Goal: Check status: Check status

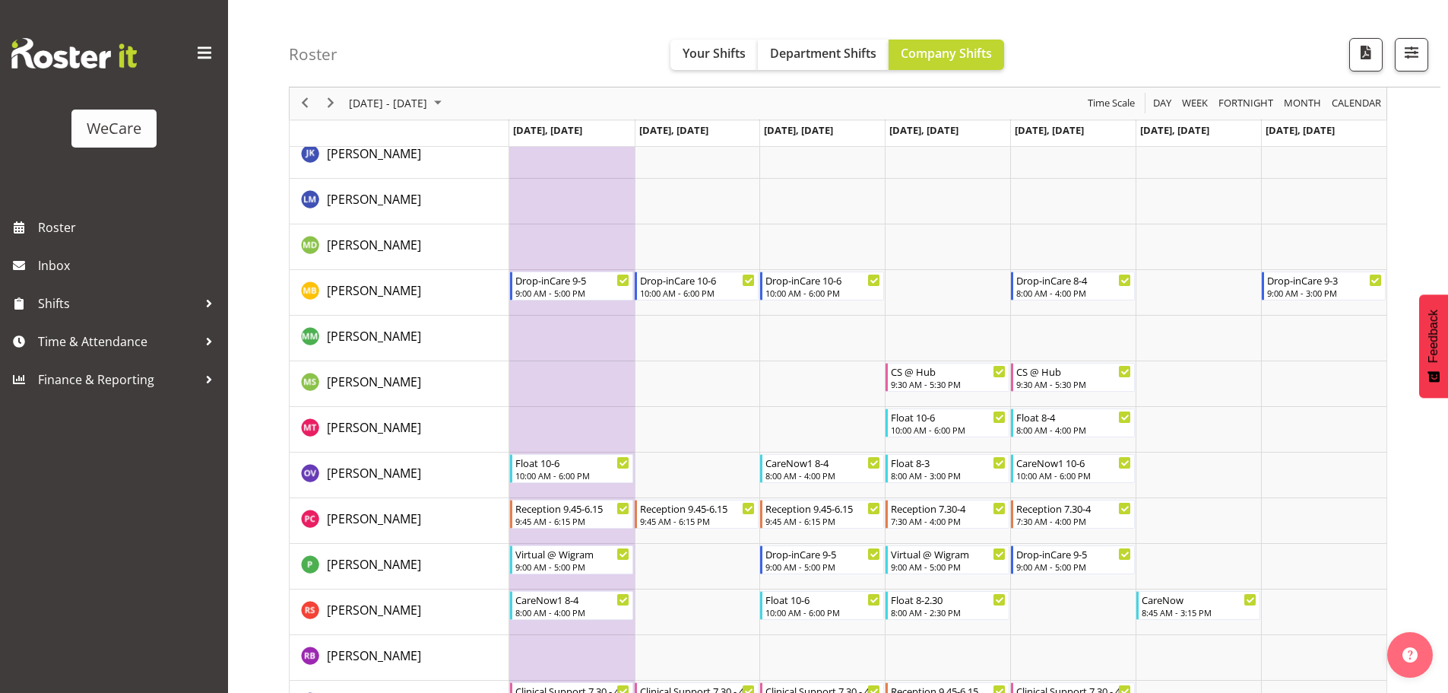
scroll to position [4257, 0]
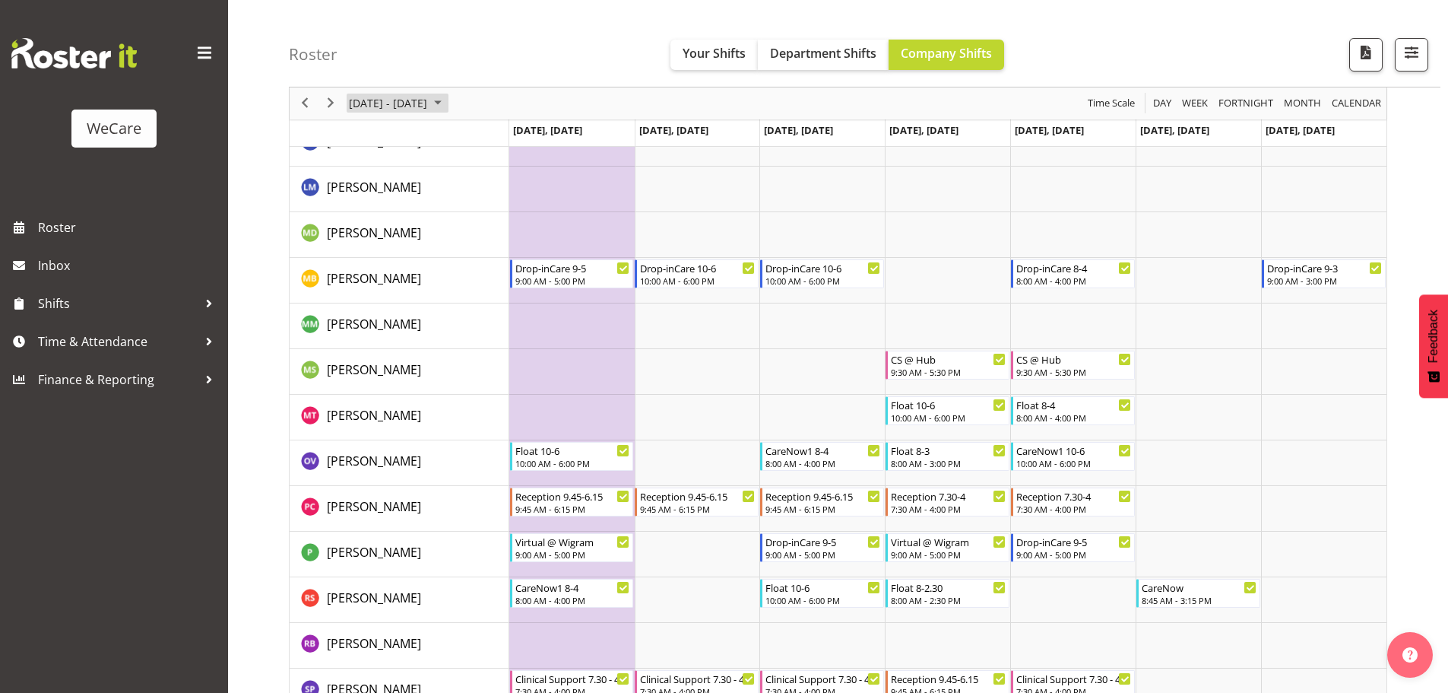
click at [355, 107] on span "[DATE] - [DATE]" at bounding box center [387, 103] width 81 height 19
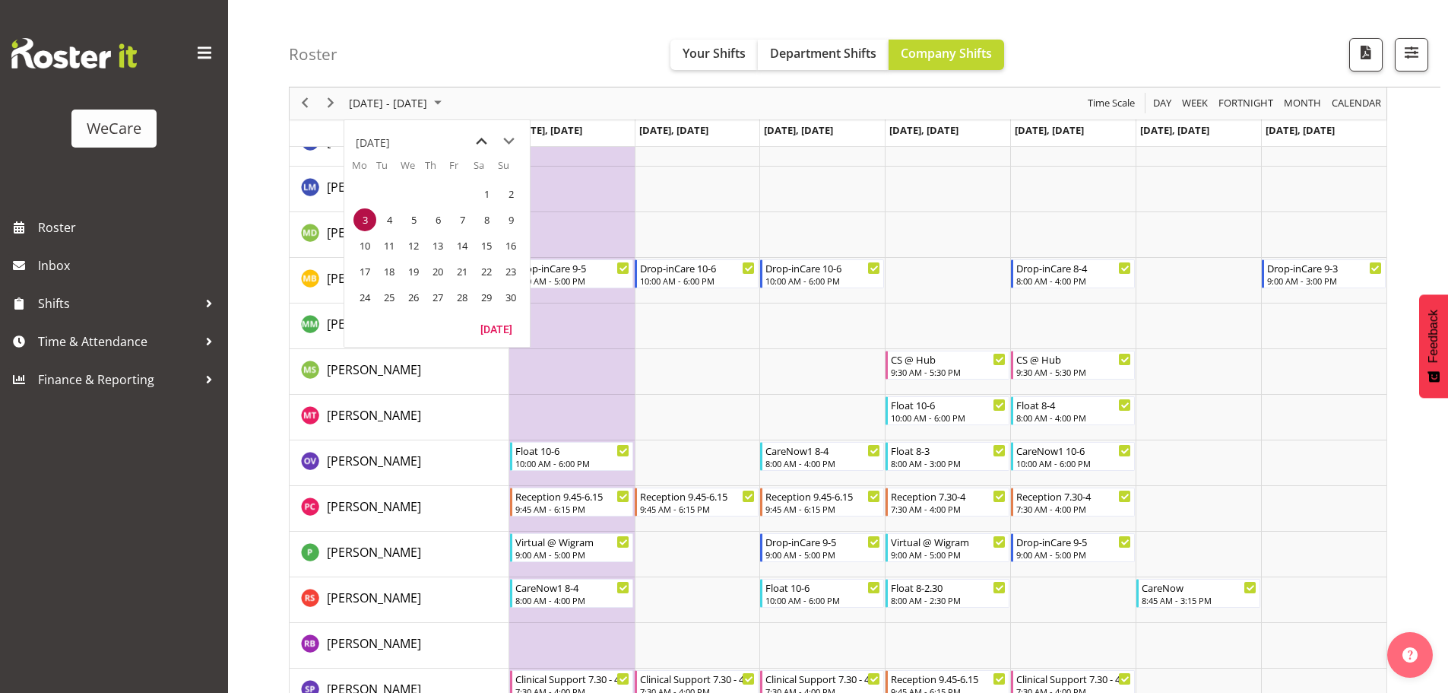
click at [480, 138] on span "previous month" at bounding box center [481, 141] width 27 height 27
click at [385, 215] on span "7" at bounding box center [389, 219] width 23 height 23
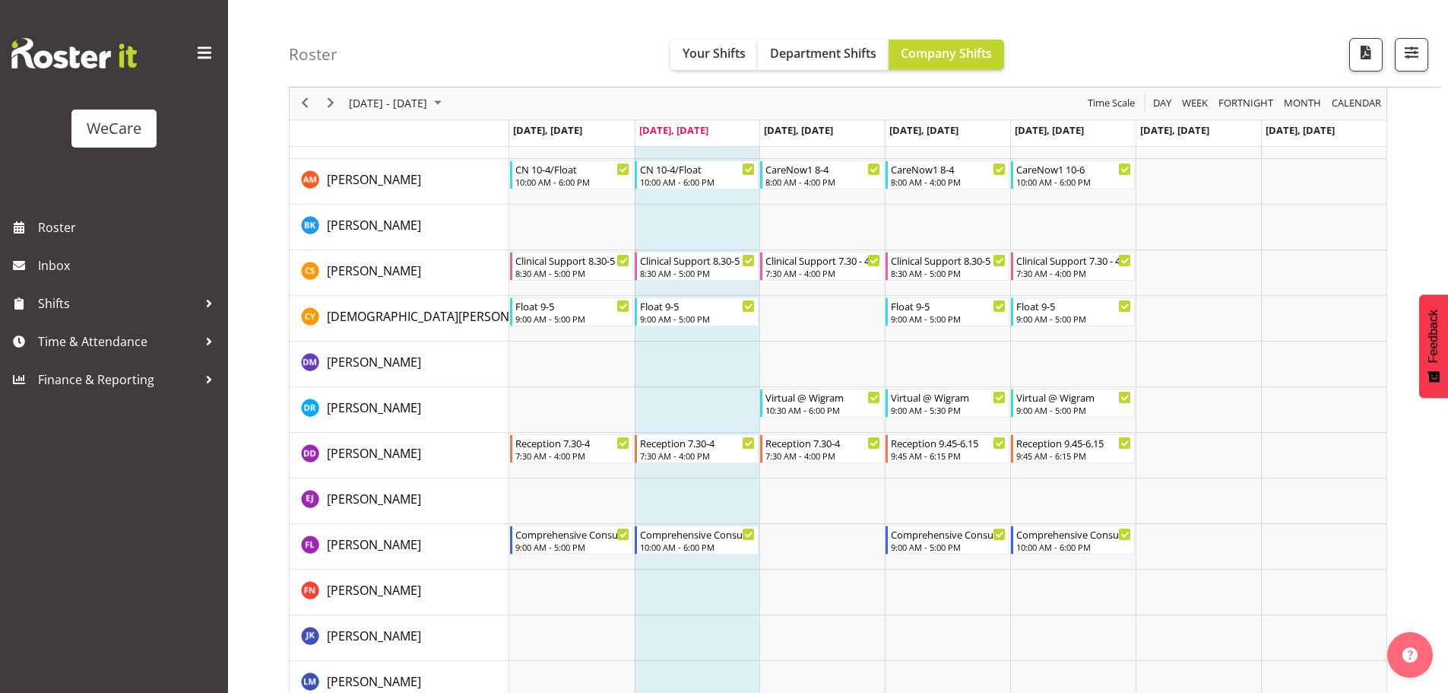
scroll to position [3725, 0]
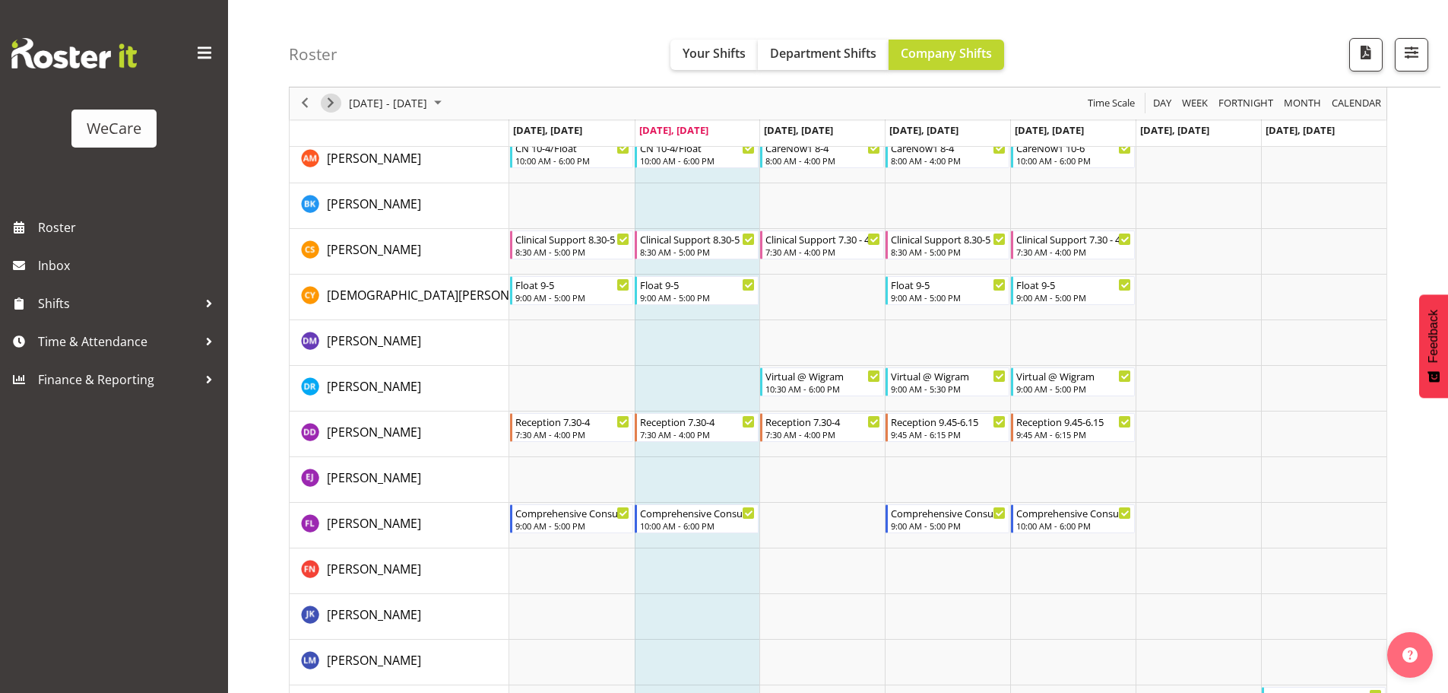
click at [334, 108] on span "Next" at bounding box center [331, 103] width 18 height 19
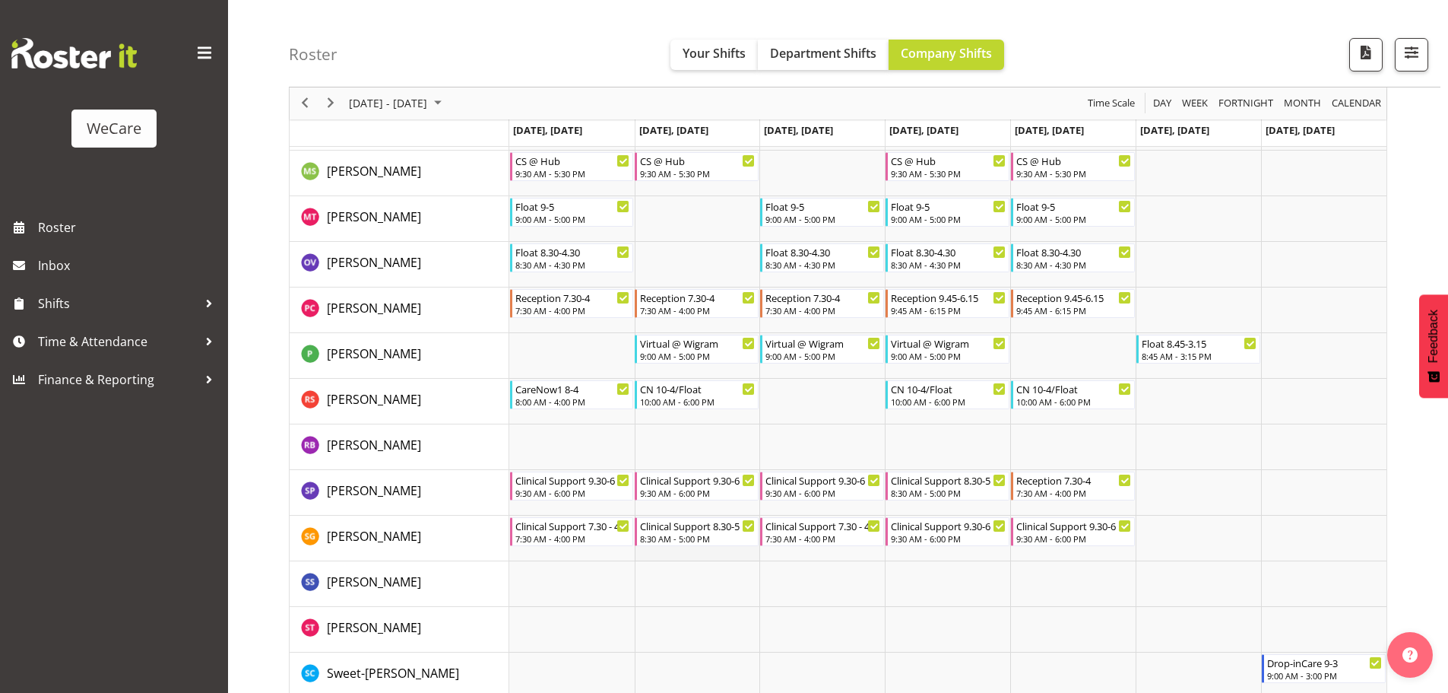
scroll to position [4505, 0]
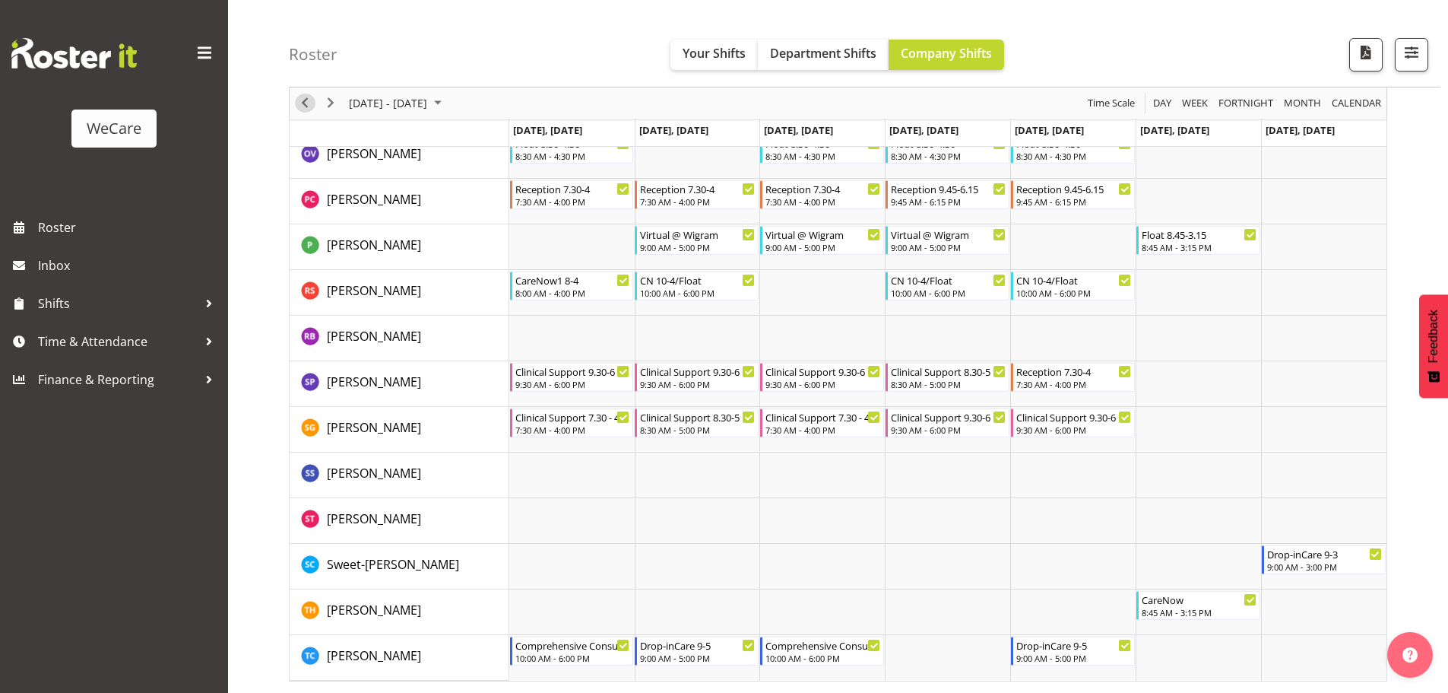
click at [304, 106] on span "Previous" at bounding box center [305, 103] width 18 height 19
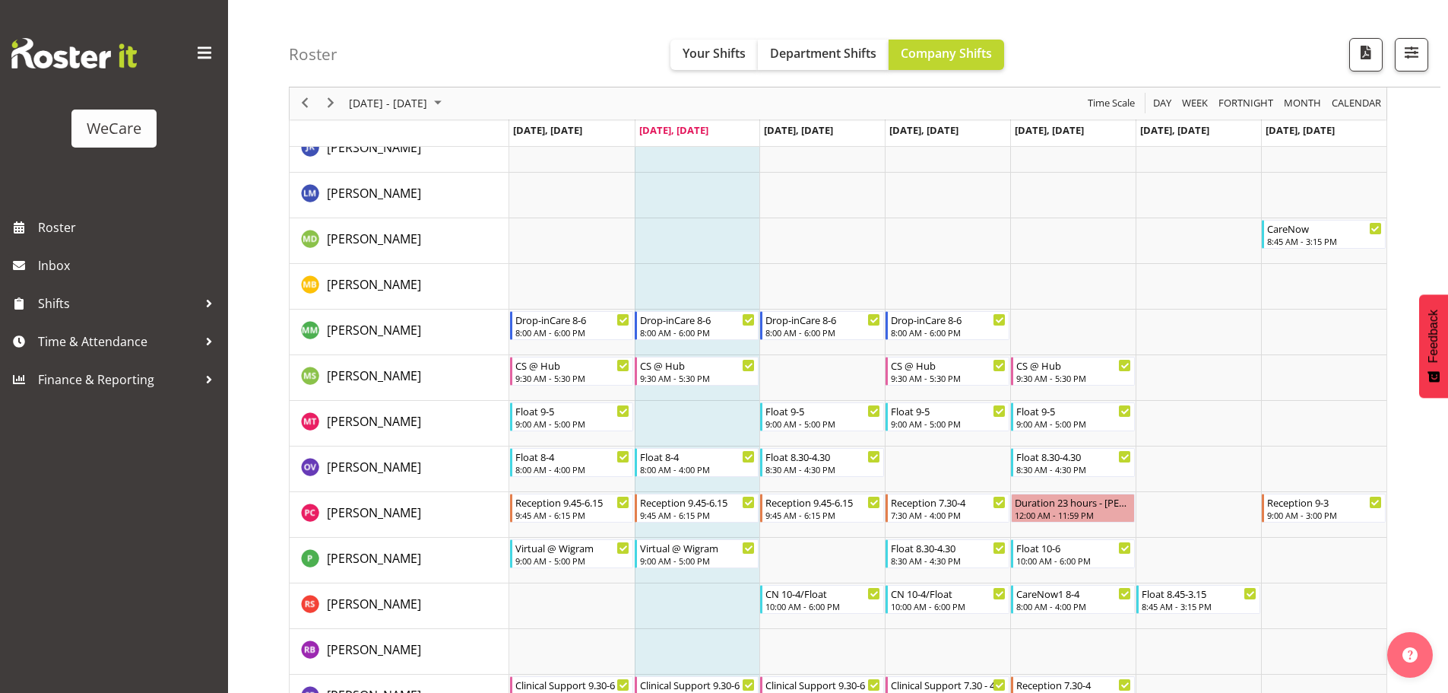
scroll to position [4505, 0]
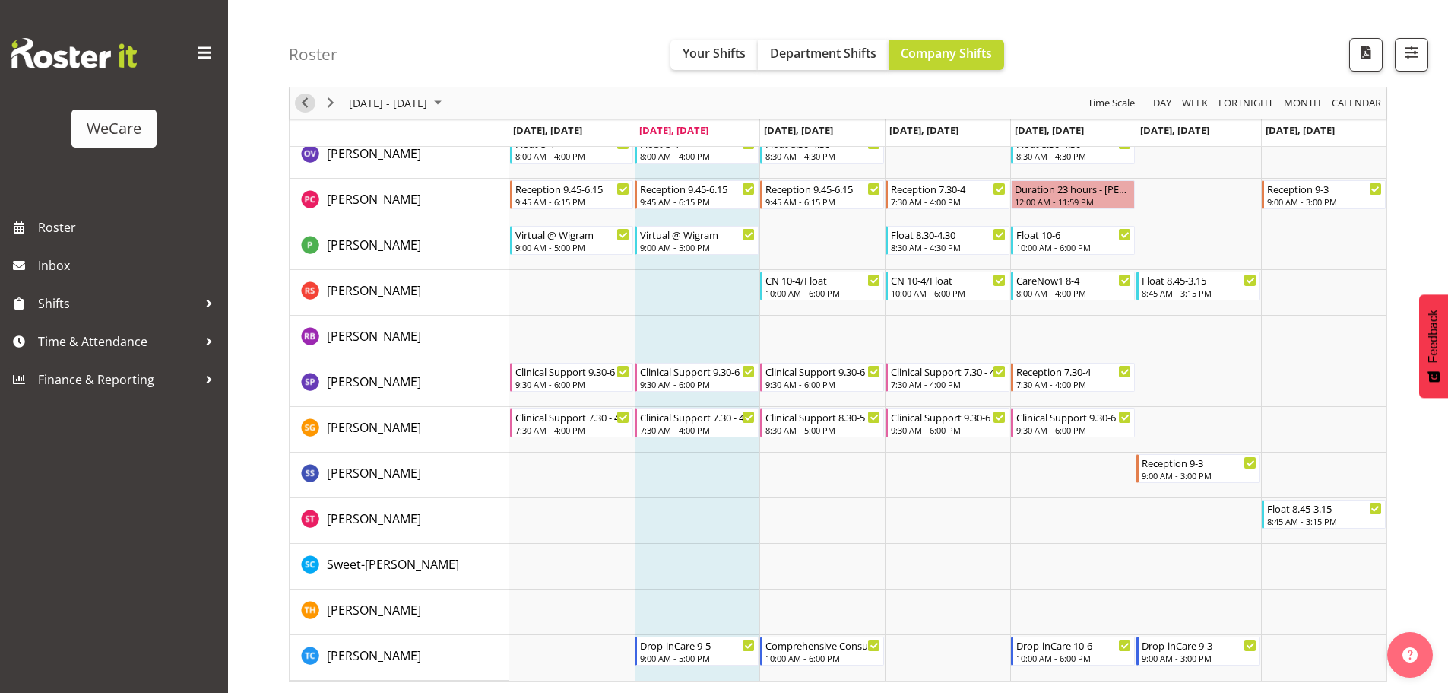
drag, startPoint x: 304, startPoint y: 100, endPoint x: 426, endPoint y: 411, distance: 334.6
click at [304, 100] on span "Previous" at bounding box center [305, 103] width 18 height 19
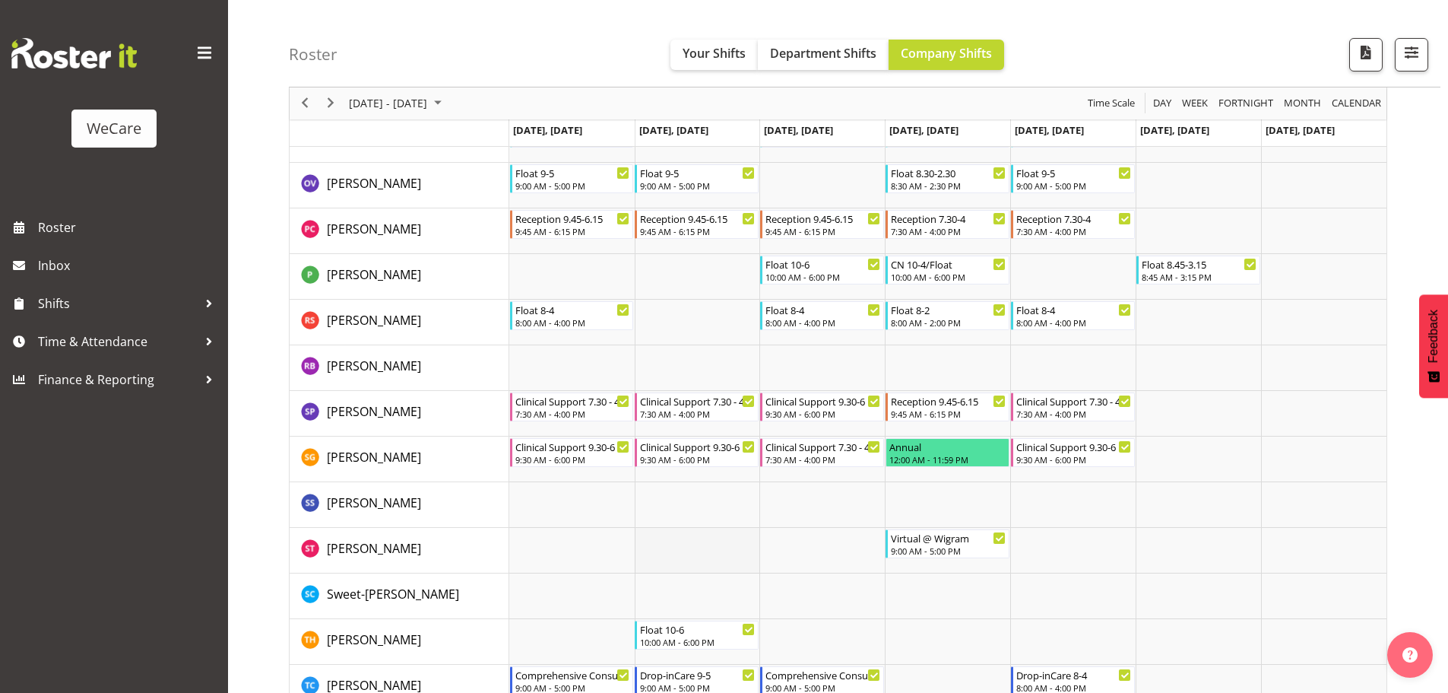
scroll to position [4534, 0]
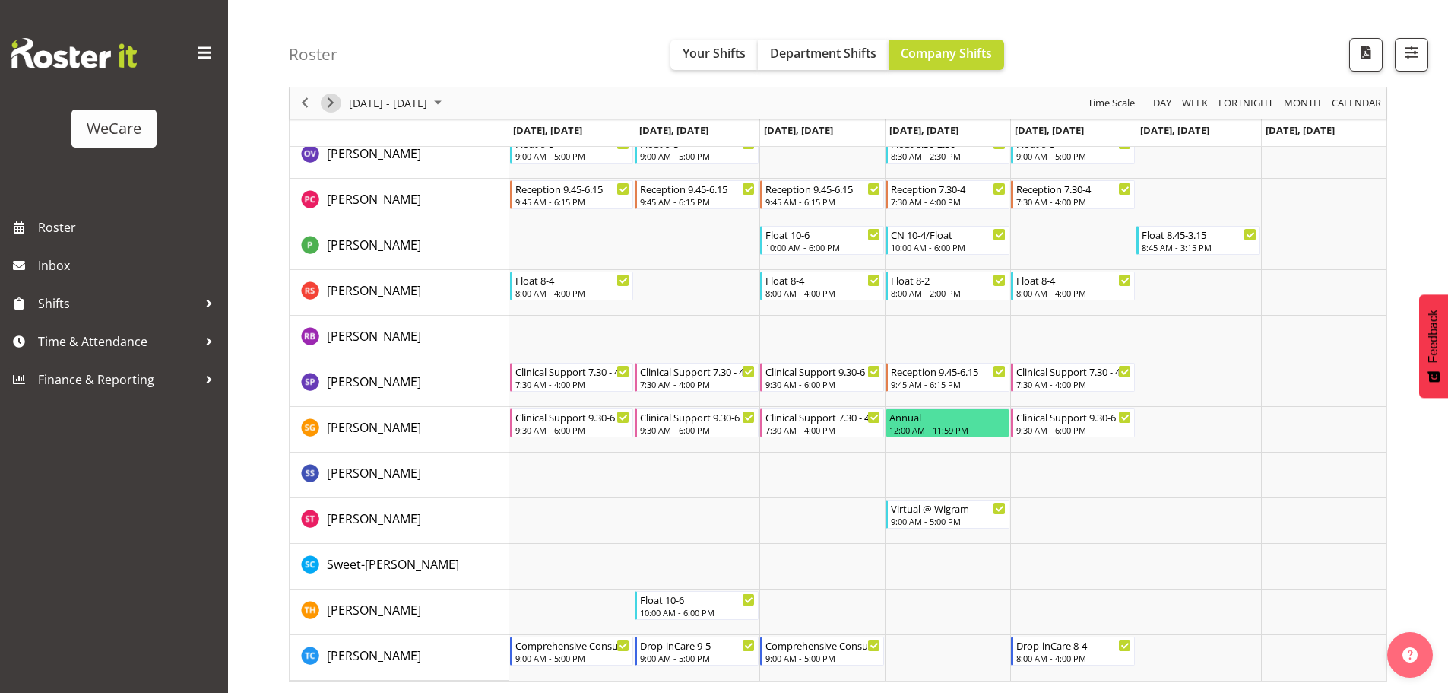
click at [331, 103] on span "Next" at bounding box center [331, 103] width 18 height 19
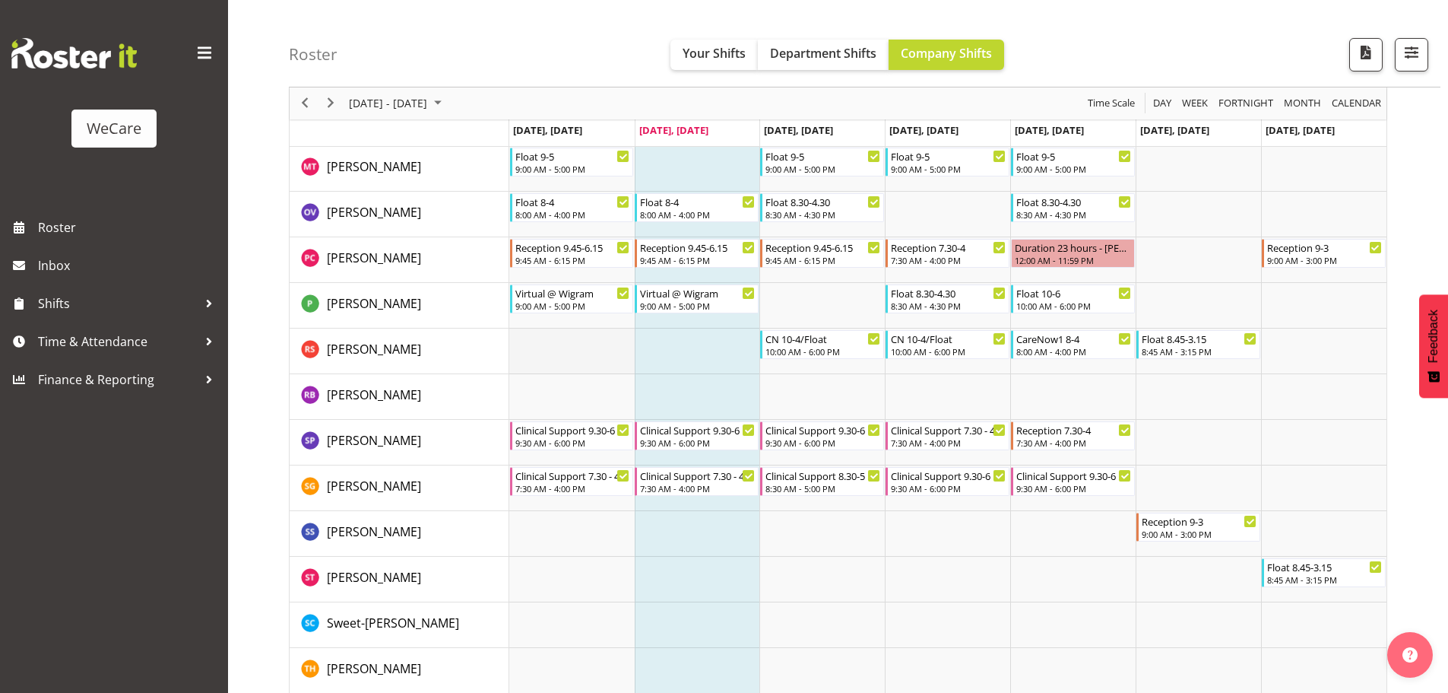
scroll to position [4505, 0]
